Goal: Navigation & Orientation: Find specific page/section

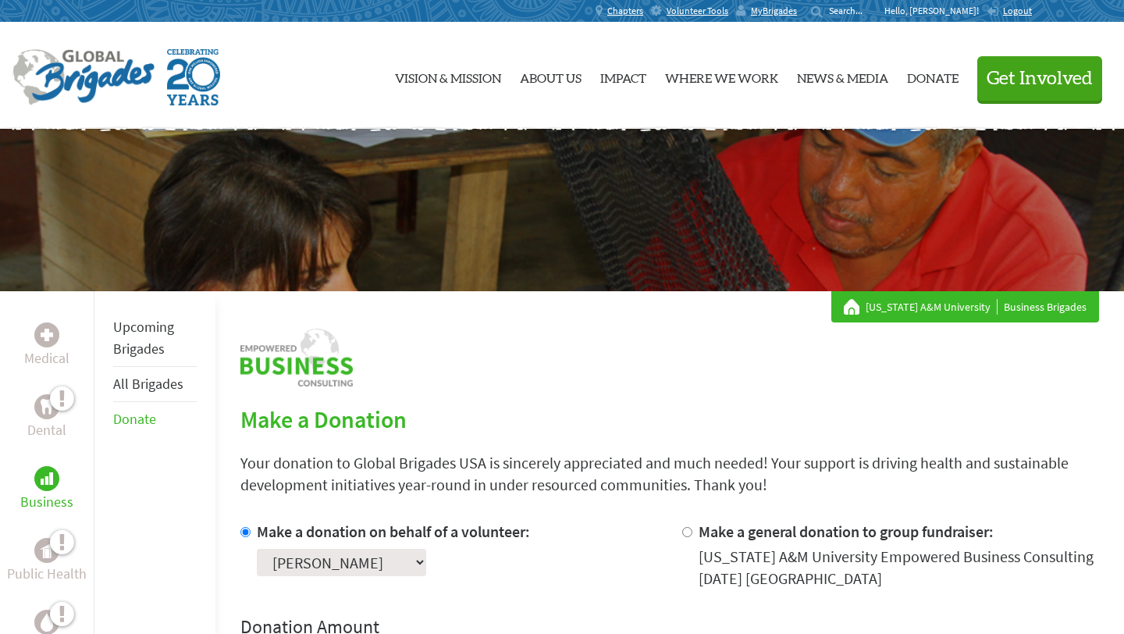
click at [162, 399] on li "All Brigades" at bounding box center [155, 384] width 84 height 35
click at [162, 387] on link "All Brigades" at bounding box center [148, 384] width 70 height 18
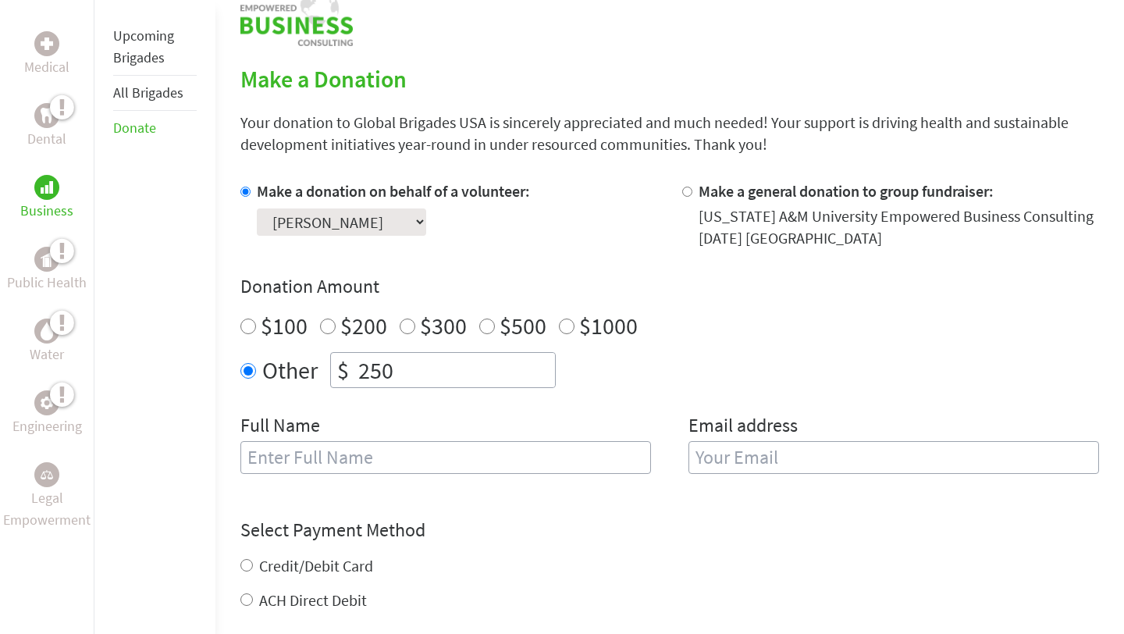
scroll to position [343, 0]
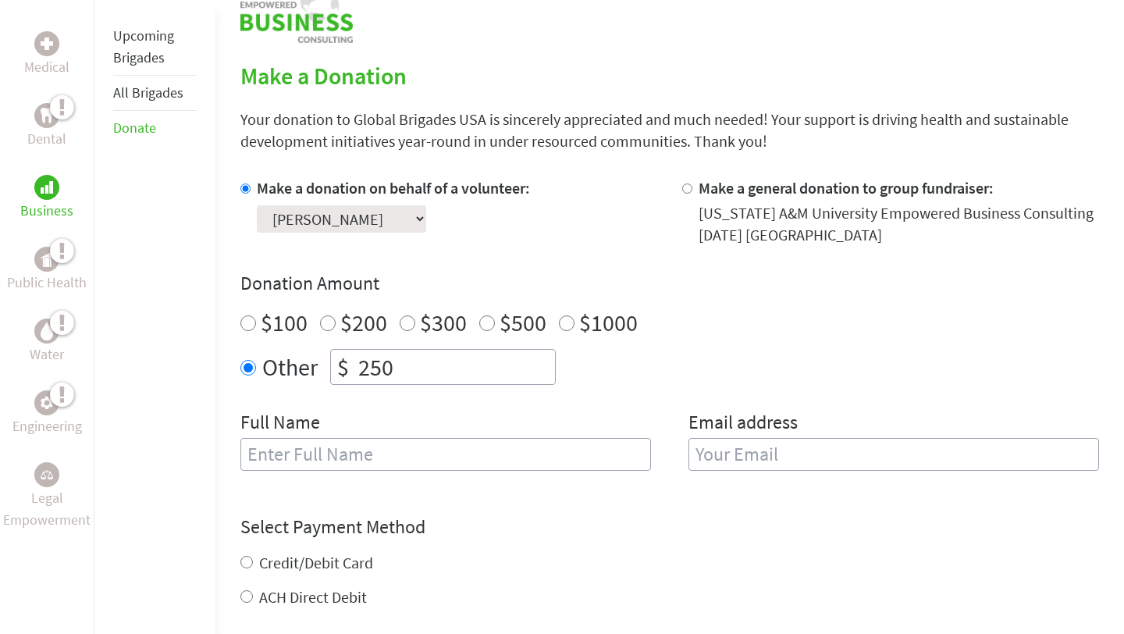
click at [171, 69] on li "Upcoming Brigades" at bounding box center [155, 47] width 84 height 57
click at [160, 53] on link "Upcoming Brigades" at bounding box center [143, 47] width 61 height 40
